Goal: Information Seeking & Learning: Learn about a topic

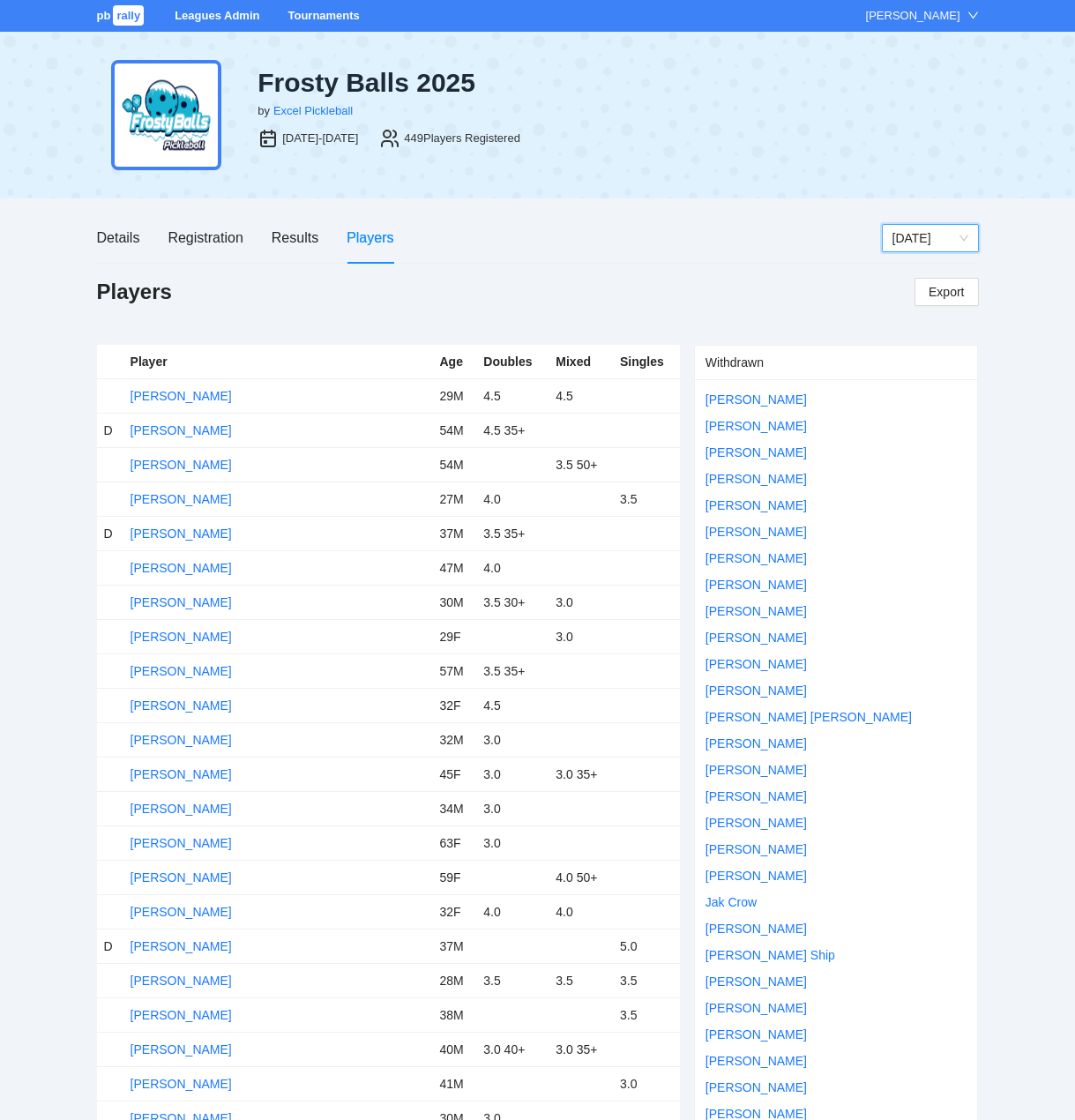
click at [339, 11] on link "Tournaments" at bounding box center [322, 15] width 72 height 13
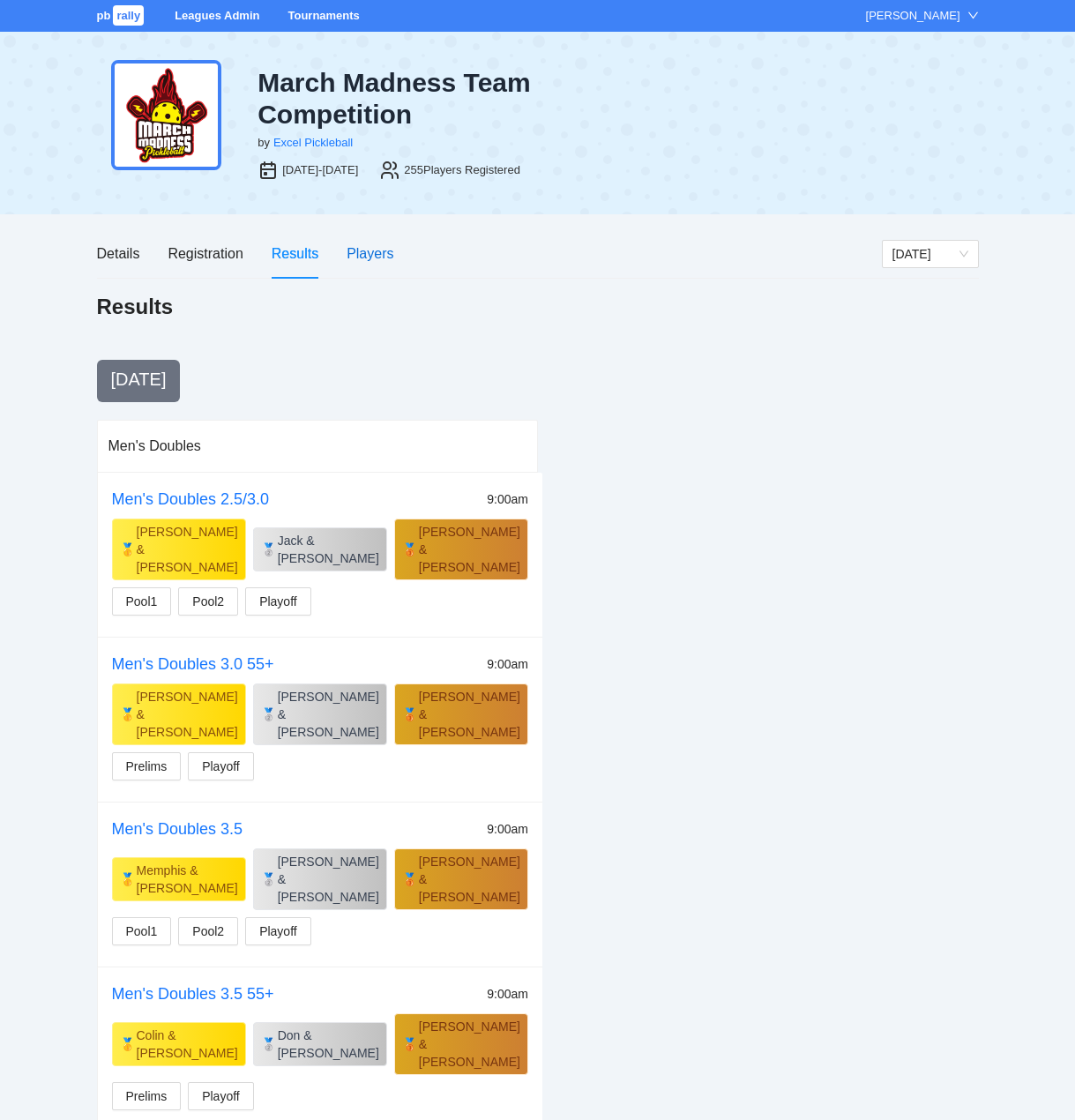
click at [370, 251] on div "Players" at bounding box center [369, 253] width 47 height 22
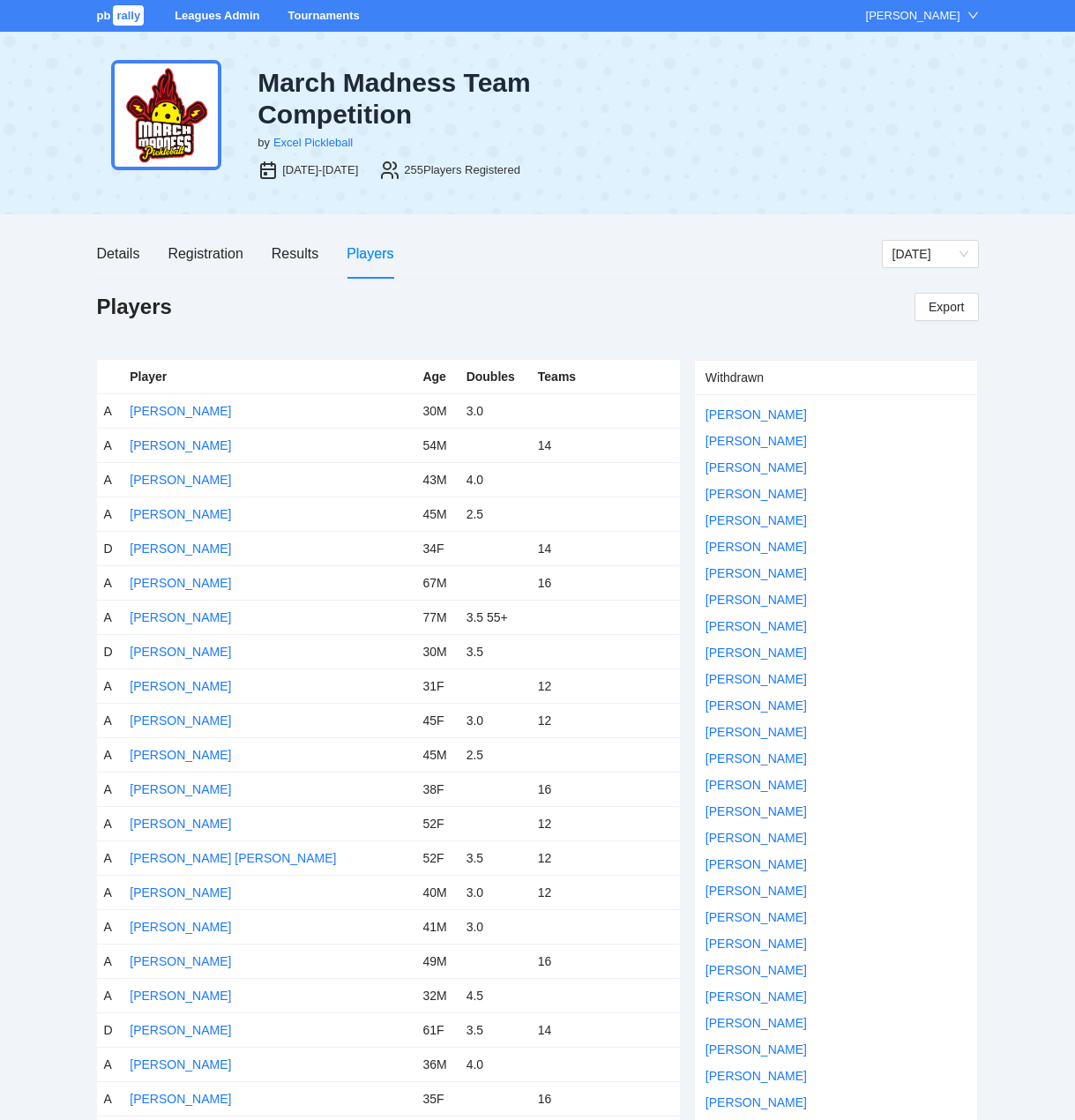
click at [343, 13] on link "Tournaments" at bounding box center [322, 15] width 72 height 13
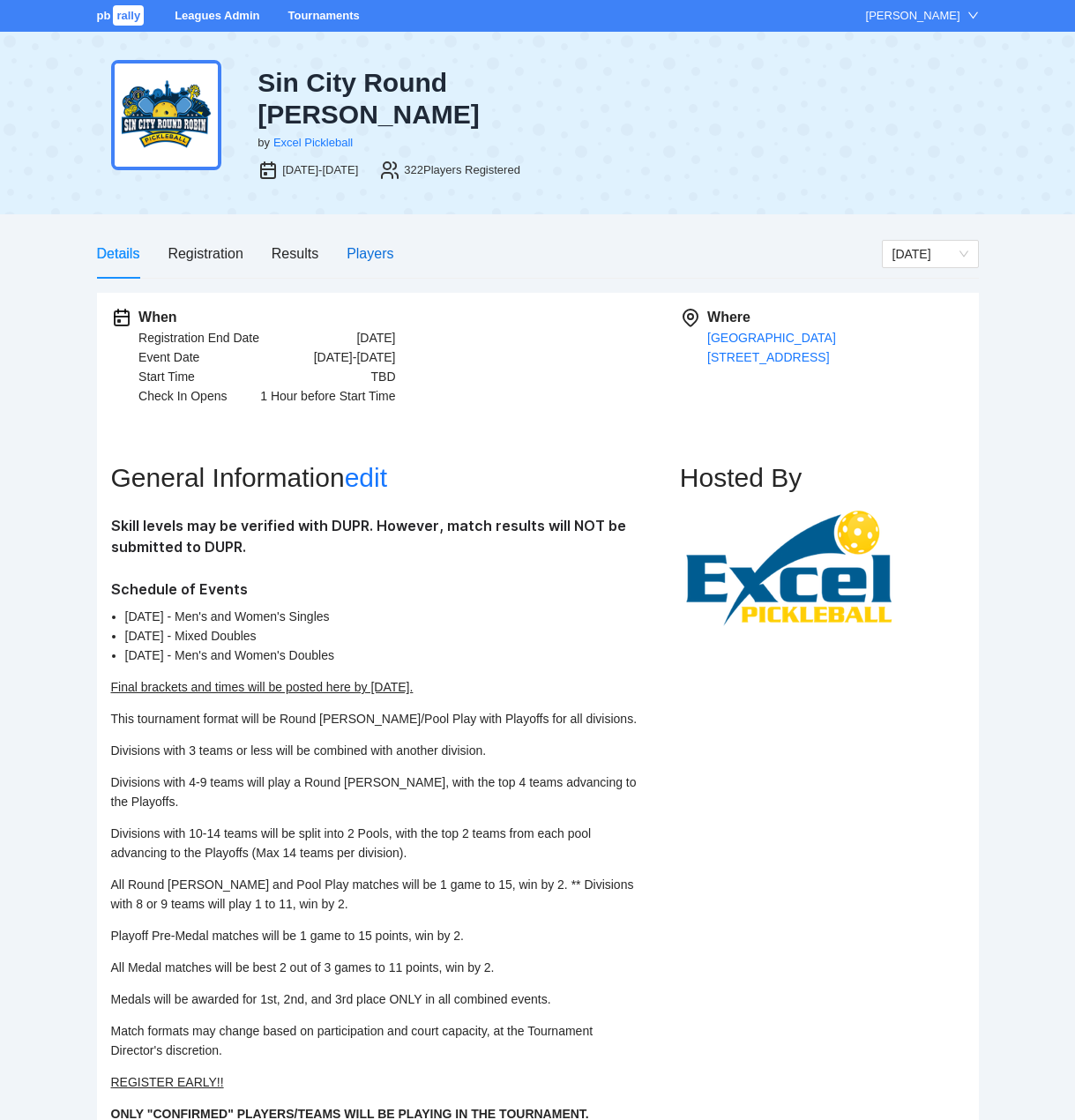
click at [373, 242] on div "Players" at bounding box center [369, 253] width 47 height 22
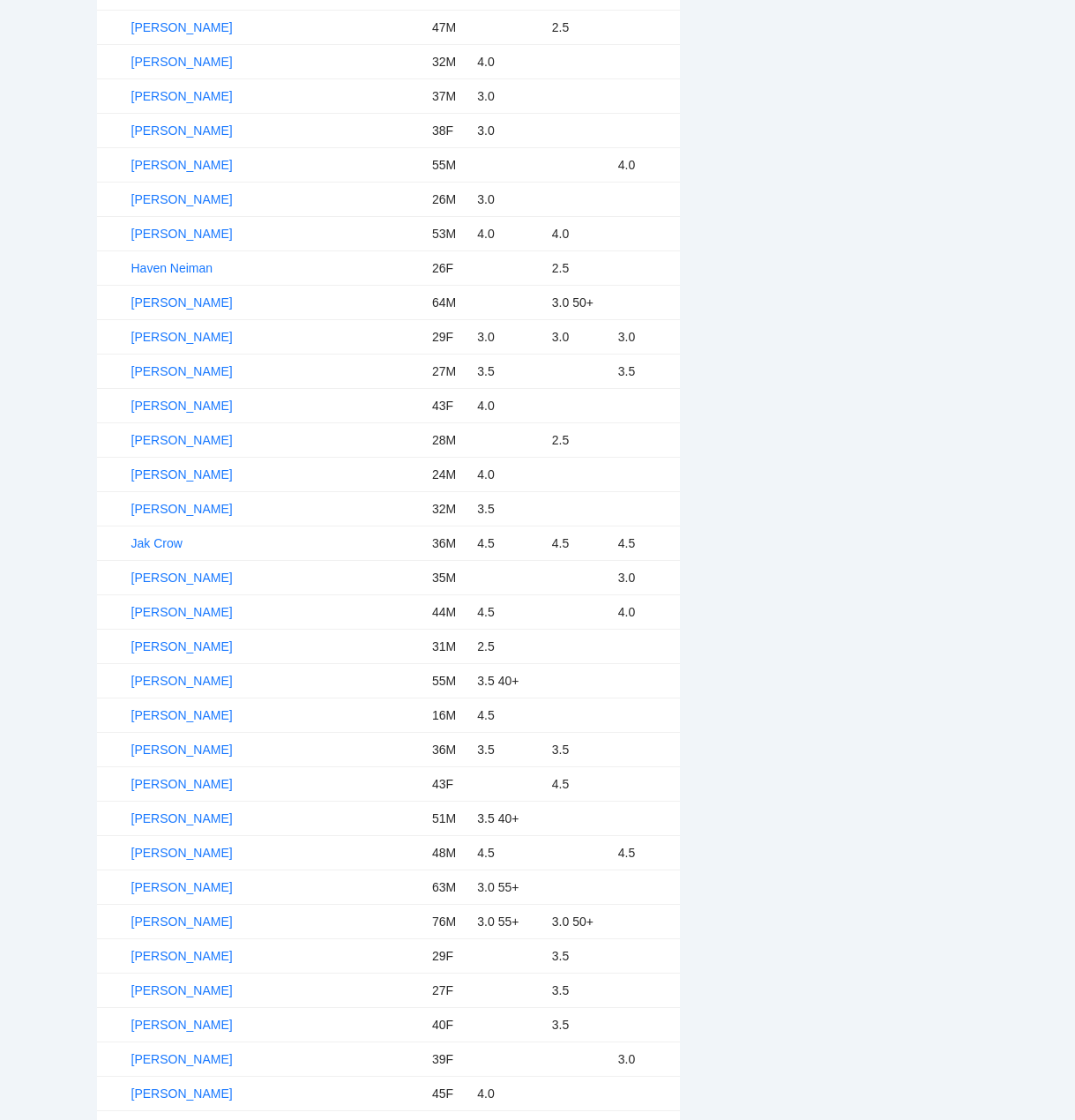
scroll to position [4076, 0]
